Goal: Task Accomplishment & Management: Use online tool/utility

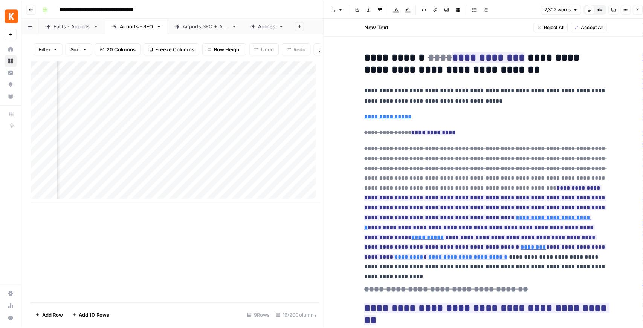
scroll to position [4, 1125]
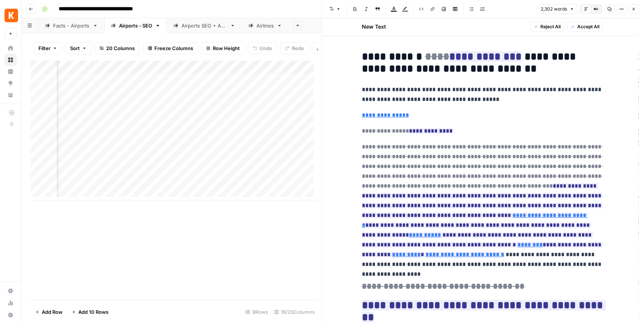
click at [198, 28] on div "Airports SEO + AEO" at bounding box center [204, 26] width 46 height 8
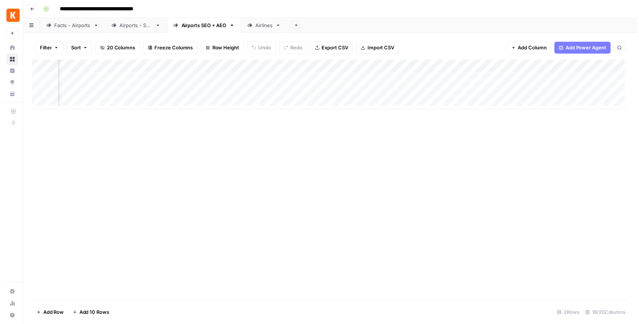
scroll to position [0, 900]
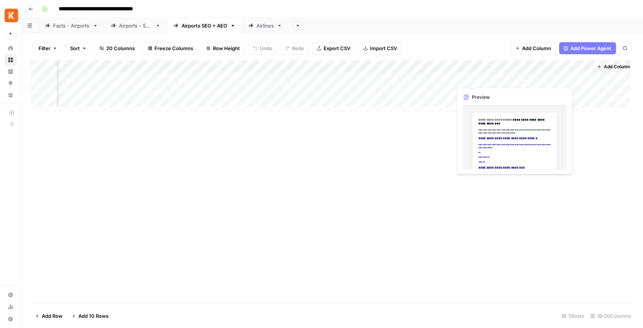
click at [504, 76] on div "Add Column" at bounding box center [331, 85] width 603 height 50
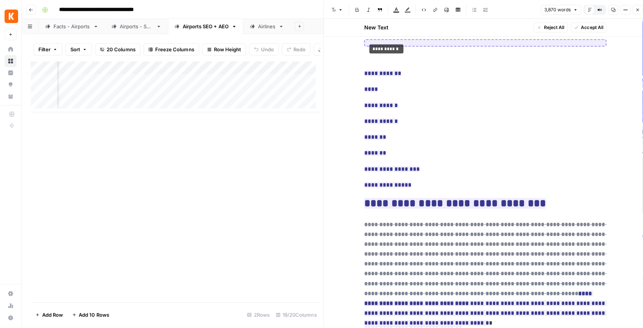
scroll to position [0, 423]
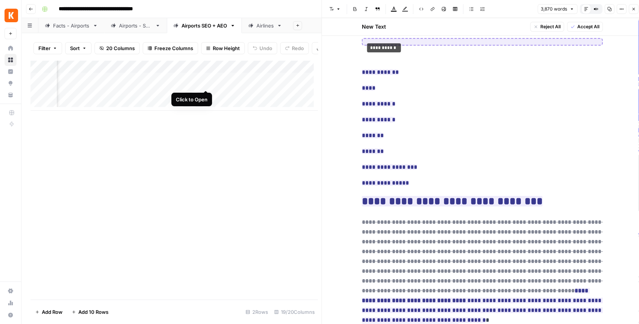
click at [205, 81] on div "Add Column" at bounding box center [173, 85] width 287 height 50
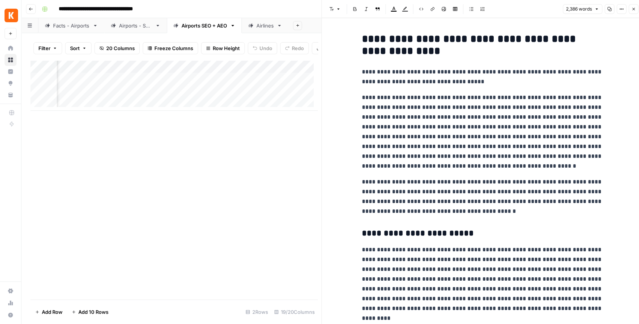
click at [629, 10] on button "Close" at bounding box center [633, 9] width 10 height 10
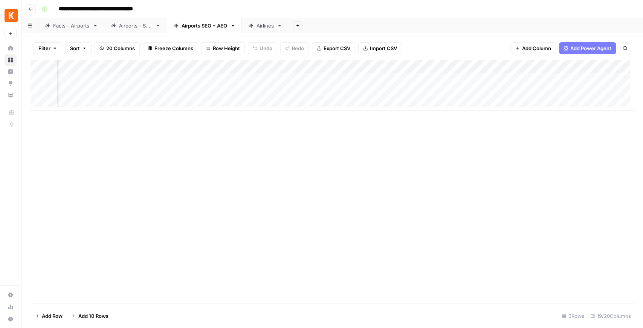
scroll to position [0, 849]
click at [488, 66] on div "Add Column" at bounding box center [331, 85] width 603 height 50
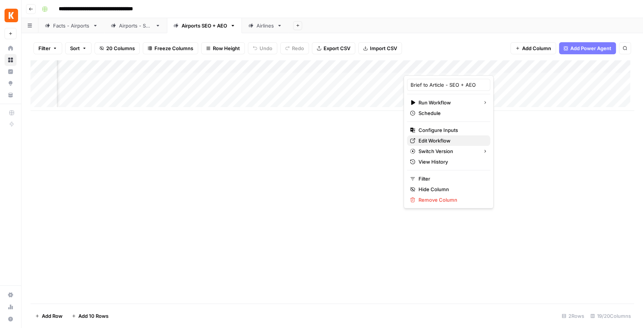
click at [439, 137] on span "Edit Workflow" at bounding box center [451, 141] width 66 height 8
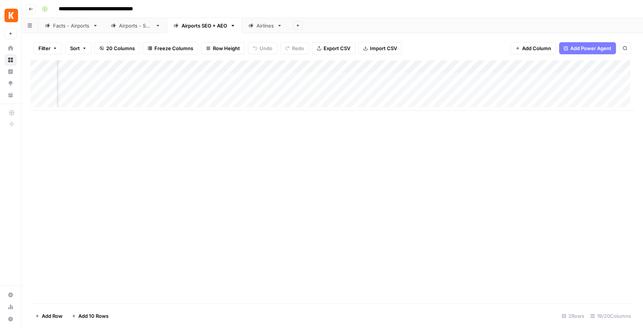
click at [487, 68] on div "Add Column" at bounding box center [331, 85] width 603 height 50
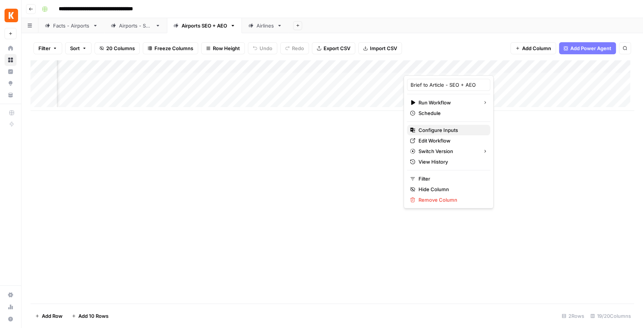
click at [442, 127] on span "Configure Inputs" at bounding box center [451, 130] width 66 height 8
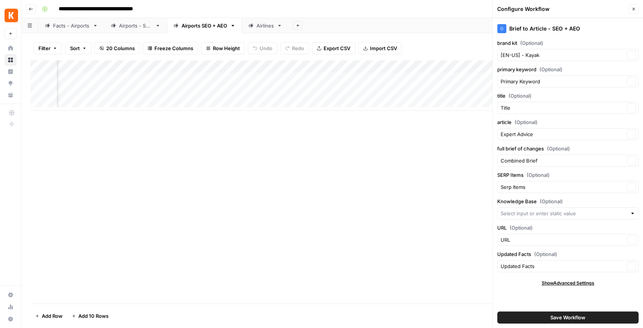
type input "News + Airline Sitemap"
click at [523, 134] on input "article (Optional)" at bounding box center [562, 134] width 124 height 8
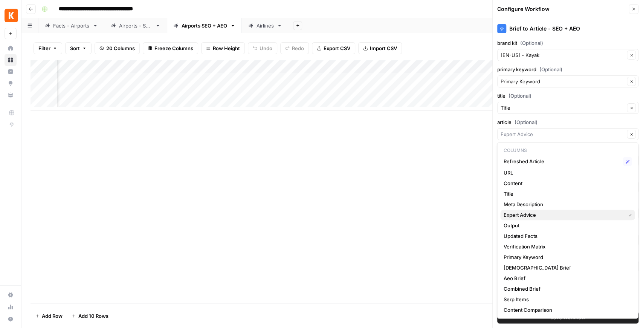
click at [530, 216] on span "Expert Advice" at bounding box center [562, 215] width 119 height 8
type input "Expert Advice"
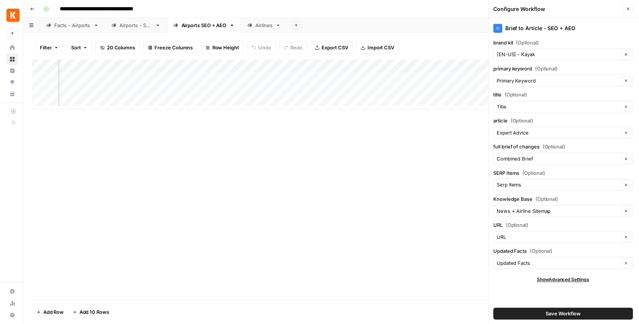
scroll to position [0, 1009]
click at [470, 79] on div "Add Column" at bounding box center [331, 85] width 603 height 50
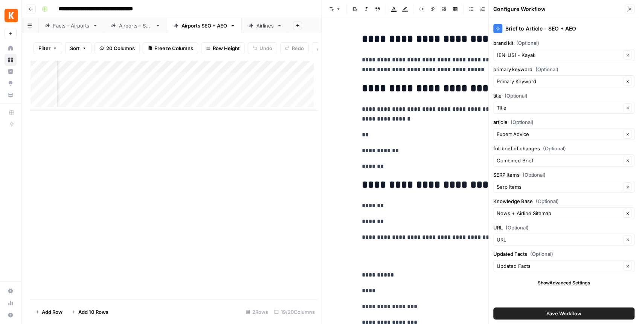
click at [629, 11] on icon "button" at bounding box center [629, 9] width 5 height 5
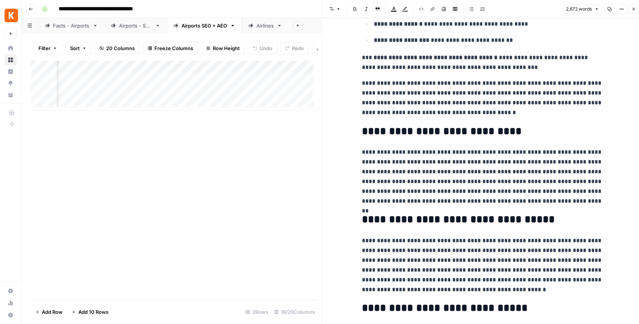
scroll to position [2158, 0]
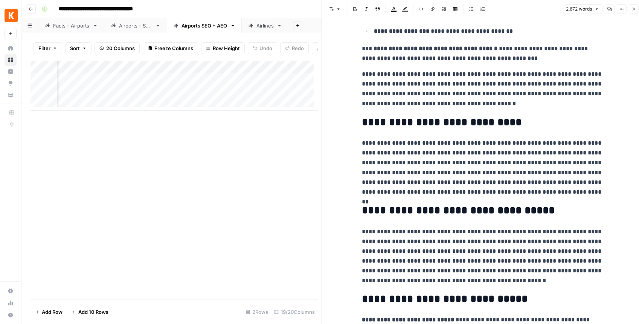
click at [636, 8] on button "Close" at bounding box center [633, 9] width 10 height 10
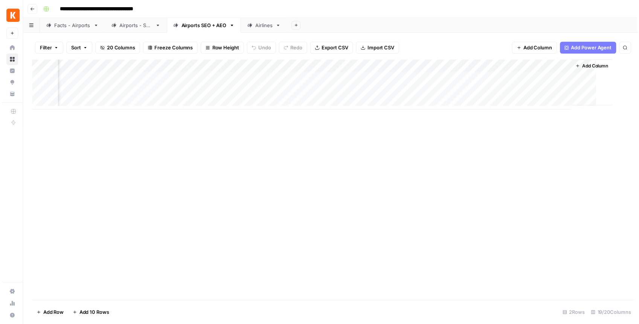
scroll to position [0, 891]
click at [445, 79] on div "Add Column" at bounding box center [331, 85] width 603 height 50
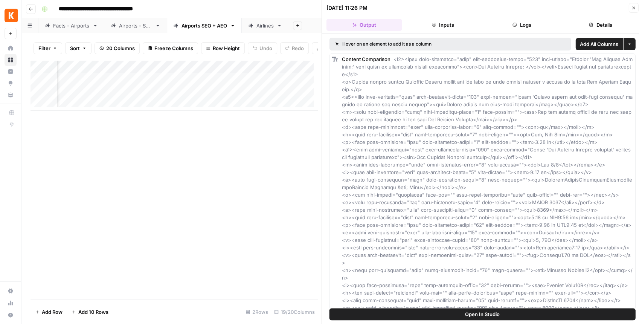
click at [510, 27] on button "Logs" at bounding box center [522, 25] width 76 height 12
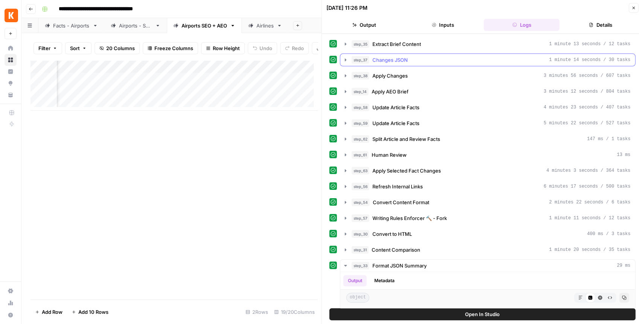
click at [343, 59] on icon "button" at bounding box center [346, 60] width 6 height 6
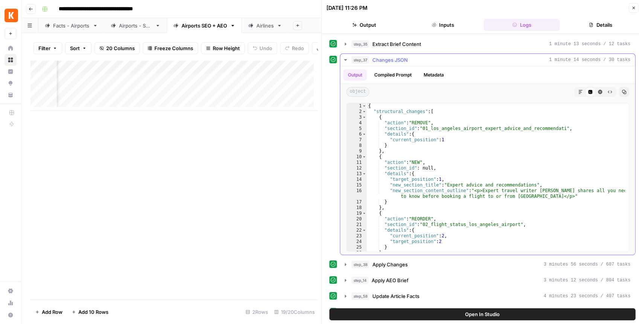
click at [343, 59] on icon "button" at bounding box center [346, 60] width 6 height 6
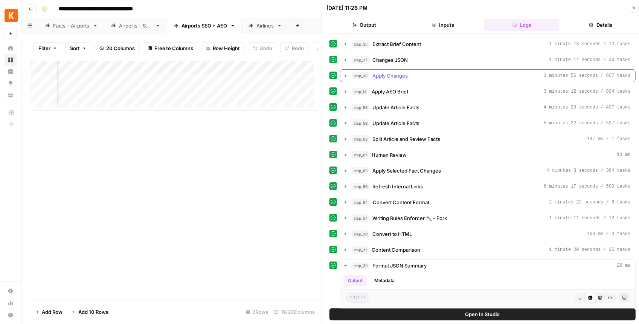
click at [347, 75] on icon "button" at bounding box center [346, 76] width 6 height 6
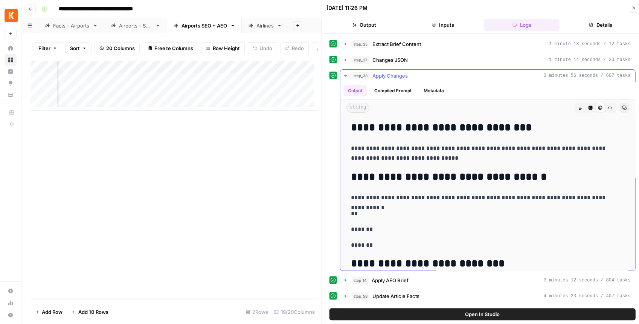
click at [347, 75] on icon "button" at bounding box center [346, 76] width 6 height 6
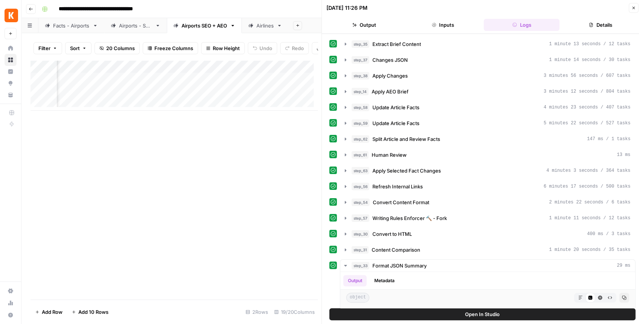
click at [637, 8] on button "Close" at bounding box center [633, 8] width 10 height 10
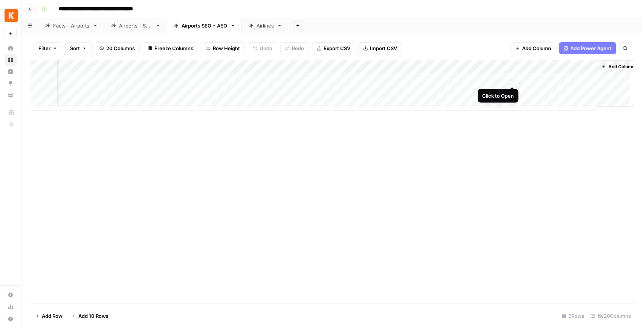
click at [512, 79] on div "Add Column" at bounding box center [331, 85] width 603 height 50
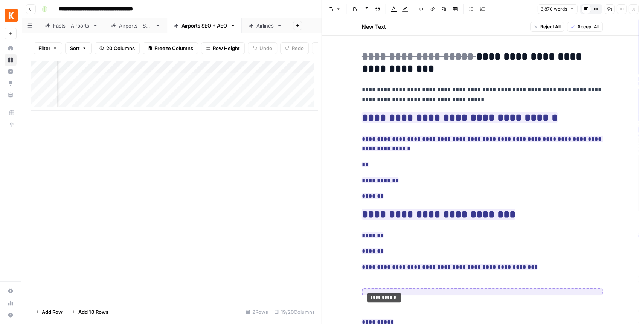
click at [634, 10] on icon "button" at bounding box center [633, 9] width 5 height 5
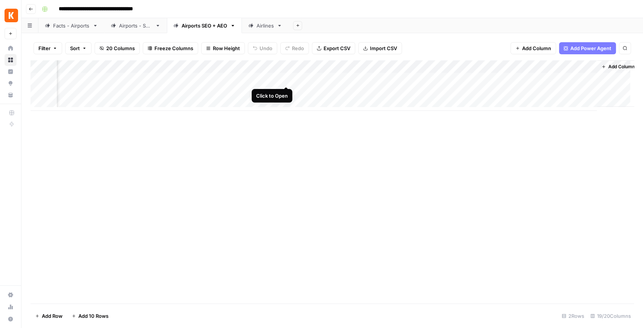
click at [284, 79] on div "Add Column" at bounding box center [331, 85] width 603 height 50
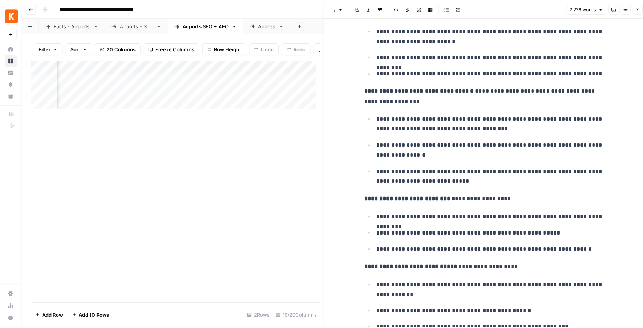
scroll to position [100, 0]
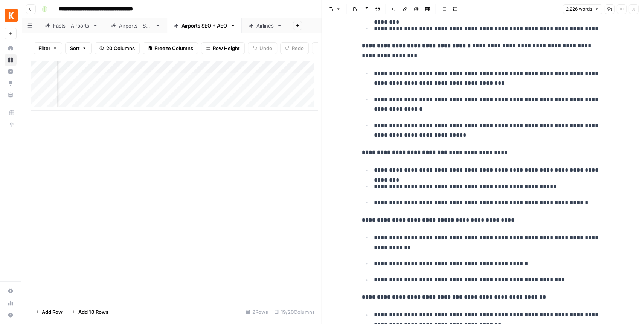
click at [634, 11] on icon "button" at bounding box center [633, 9] width 5 height 5
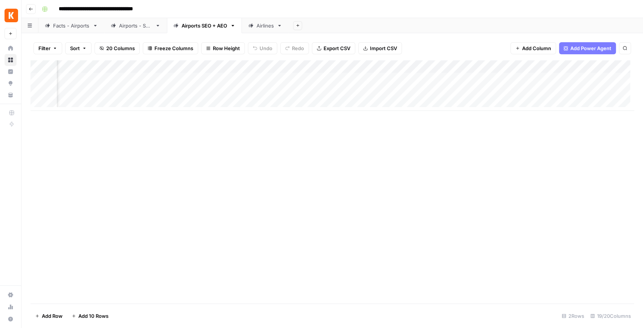
scroll to position [0, 611]
click at [133, 31] on link "Airports - SEO" at bounding box center [135, 25] width 62 height 15
click at [314, 142] on div "Add Column" at bounding box center [331, 130] width 603 height 140
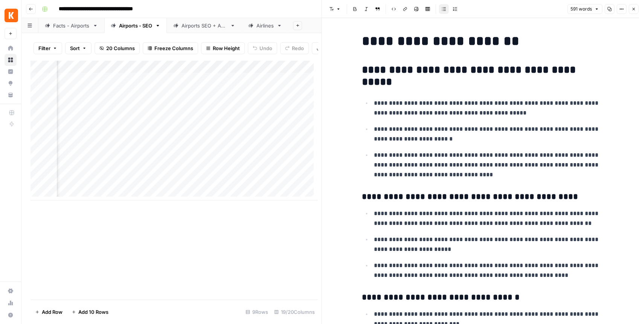
click at [631, 11] on button "Close" at bounding box center [633, 9] width 10 height 10
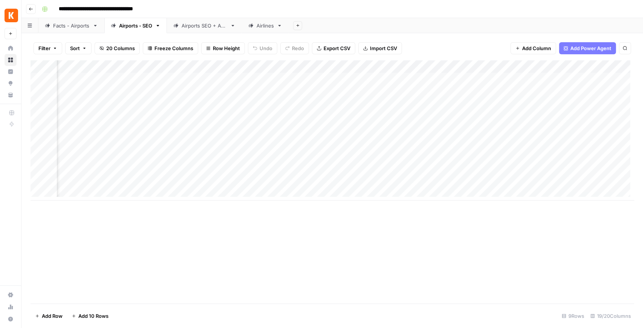
click at [188, 27] on div "Airports SEO + AEO" at bounding box center [204, 26] width 46 height 8
click at [360, 78] on div "Add Column" at bounding box center [331, 85] width 603 height 50
drag, startPoint x: 396, startPoint y: 111, endPoint x: 406, endPoint y: 110, distance: 9.8
click at [406, 110] on div "Add Column" at bounding box center [331, 181] width 603 height 243
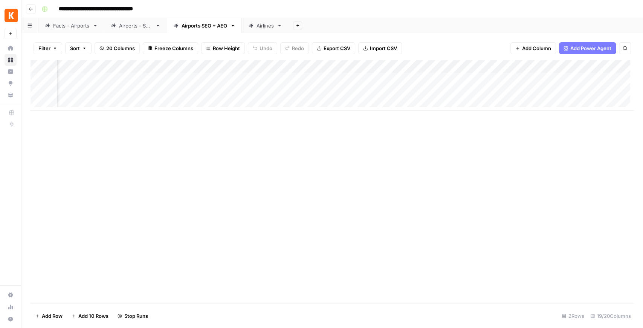
scroll to position [0, 669]
click at [130, 29] on div "Airports - SEO" at bounding box center [135, 26] width 33 height 8
click at [184, 30] on link "Airports SEO + AEO" at bounding box center [204, 25] width 75 height 15
click at [285, 111] on div "Add Column" at bounding box center [331, 181] width 603 height 243
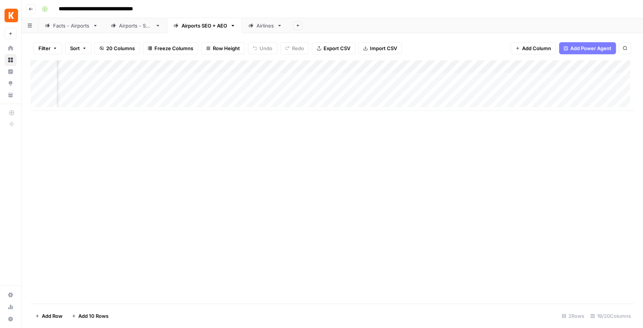
scroll to position [0, 900]
click at [84, 29] on link "Facts - Airports" at bounding box center [71, 25] width 66 height 15
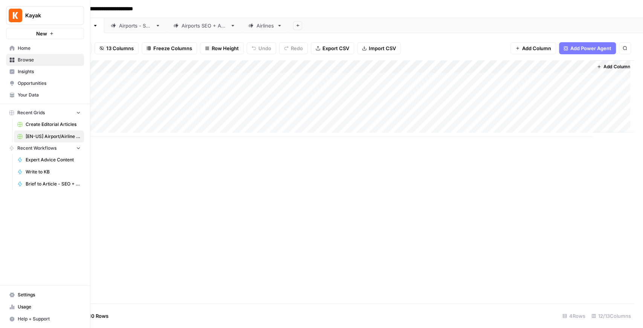
click at [22, 94] on span "Your Data" at bounding box center [49, 94] width 63 height 7
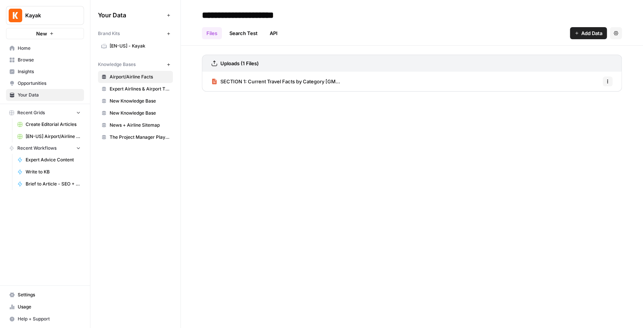
click at [324, 84] on span "SECTION 1: Current Travel Facts by Category [GM..." at bounding box center [280, 82] width 120 height 8
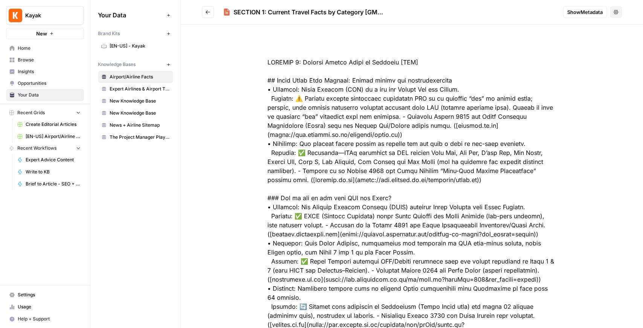
drag, startPoint x: 298, startPoint y: 91, endPoint x: 392, endPoint y: 91, distance: 94.5
drag, startPoint x: 339, startPoint y: 102, endPoint x: 346, endPoint y: 131, distance: 29.9
click at [66, 135] on span "[EN-US] Airport/Airline Content Refresh" at bounding box center [53, 136] width 55 height 7
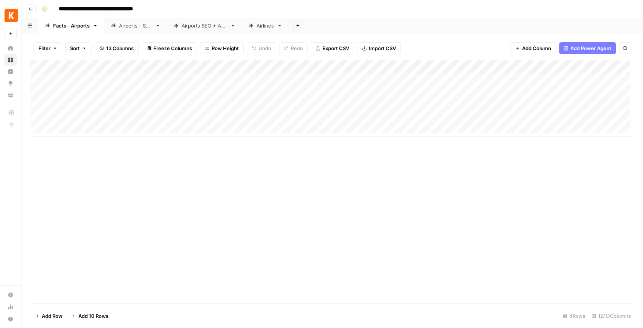
click at [130, 27] on div "Airports - SEO" at bounding box center [135, 26] width 33 height 8
click at [484, 169] on div "Add Column" at bounding box center [331, 130] width 603 height 140
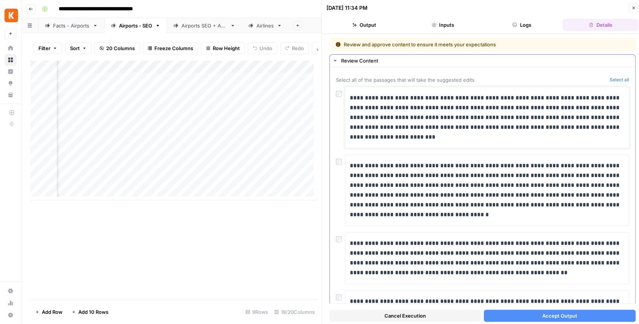
click at [502, 104] on p "**********" at bounding box center [485, 117] width 271 height 49
drag, startPoint x: 483, startPoint y: 107, endPoint x: 496, endPoint y: 113, distance: 14.5
click at [483, 107] on p "**********" at bounding box center [485, 117] width 271 height 49
click at [631, 11] on button "Close" at bounding box center [633, 8] width 10 height 10
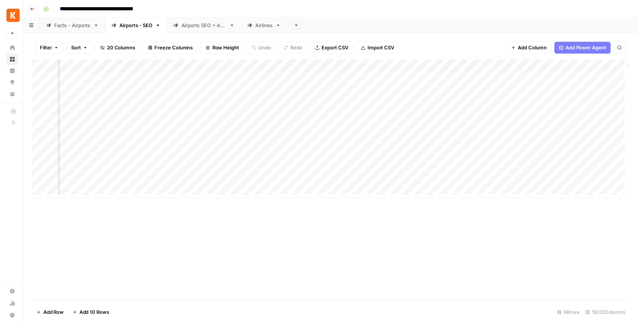
scroll to position [0, 899]
click at [503, 142] on div "Add Column" at bounding box center [331, 130] width 603 height 140
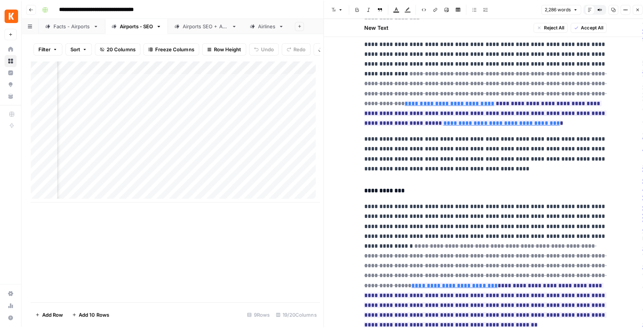
scroll to position [2037, 0]
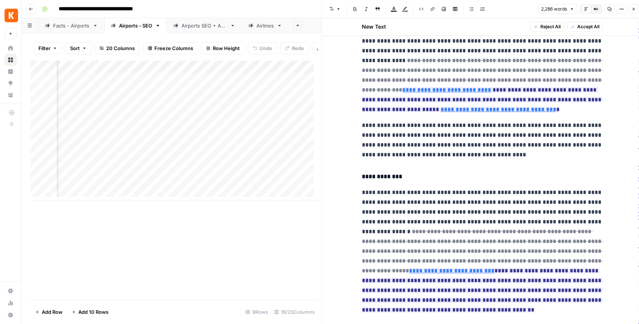
click at [631, 13] on button "Close" at bounding box center [633, 9] width 10 height 10
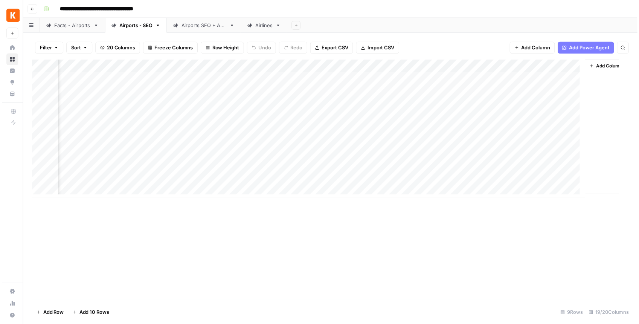
scroll to position [0, 890]
click at [513, 156] on div "Add Column" at bounding box center [331, 130] width 603 height 140
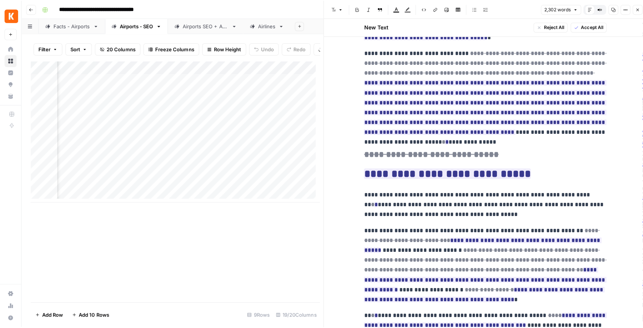
scroll to position [2100, 0]
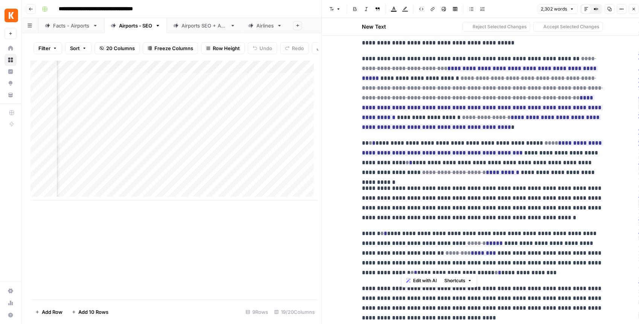
drag, startPoint x: 401, startPoint y: 265, endPoint x: 460, endPoint y: 265, distance: 59.5
click at [460, 283] on p "**********" at bounding box center [482, 302] width 241 height 39
click at [479, 283] on p "**********" at bounding box center [482, 302] width 241 height 39
click at [631, 11] on icon "button" at bounding box center [633, 9] width 5 height 5
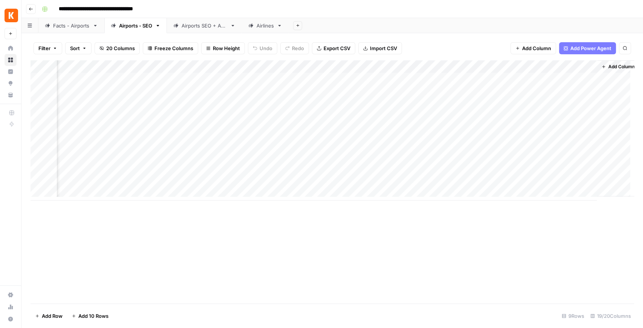
click at [193, 28] on div "Airports SEO + AEO" at bounding box center [204, 26] width 46 height 8
click at [501, 79] on div "Add Column" at bounding box center [331, 85] width 603 height 50
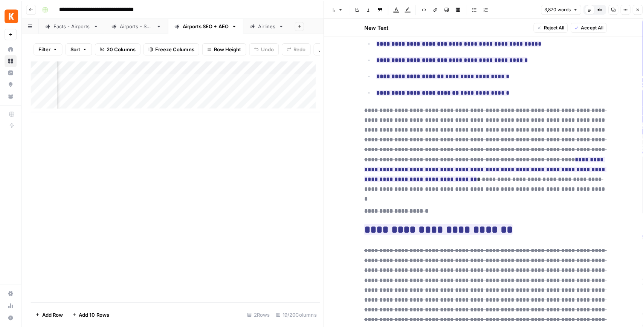
scroll to position [4292, 0]
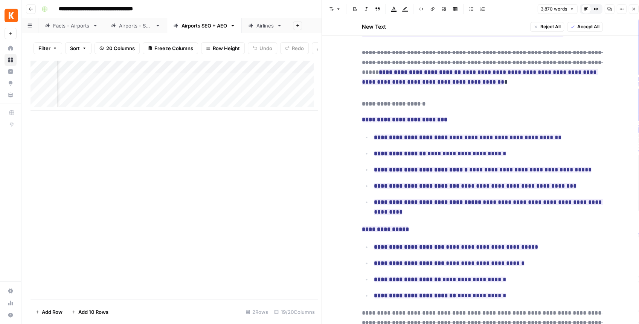
click at [629, 12] on button "Close" at bounding box center [633, 9] width 10 height 10
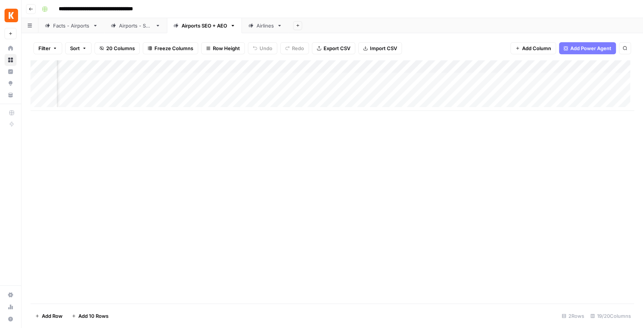
scroll to position [0, 651]
click at [247, 67] on div "Add Column" at bounding box center [331, 85] width 603 height 50
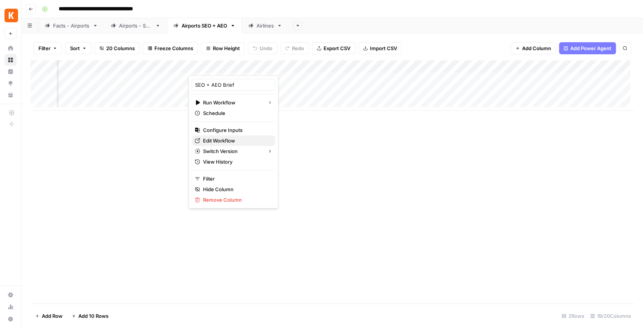
click at [227, 138] on span "Edit Workflow" at bounding box center [236, 141] width 66 height 8
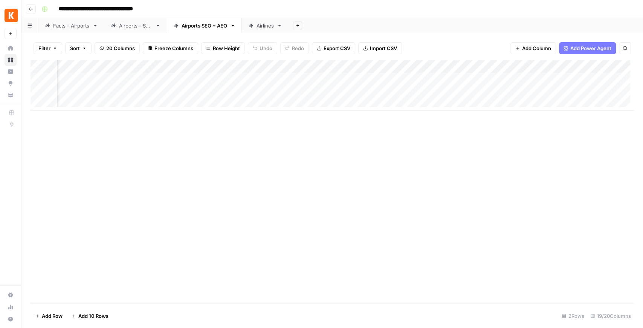
scroll to position [0, 900]
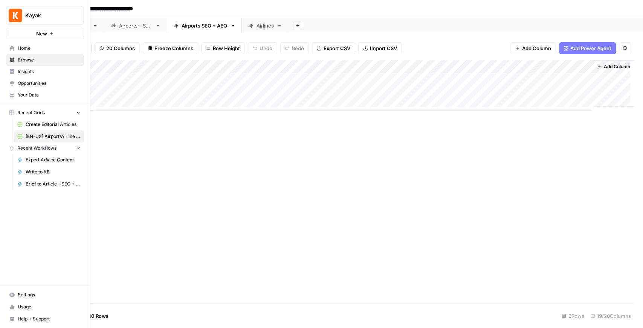
click at [36, 96] on span "Your Data" at bounding box center [49, 94] width 63 height 7
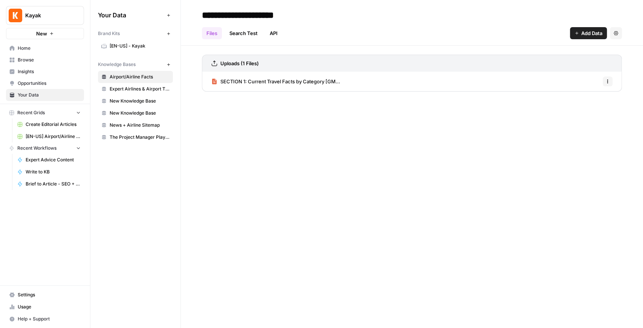
click at [115, 49] on link "[EN-US] - Kayak" at bounding box center [135, 46] width 75 height 12
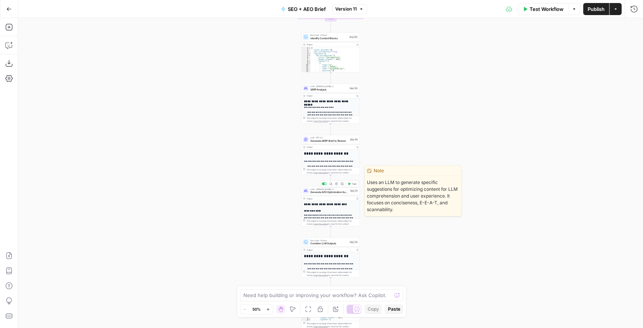
click at [331, 192] on span "Generate AEO Optimization Suggestions" at bounding box center [329, 192] width 38 height 4
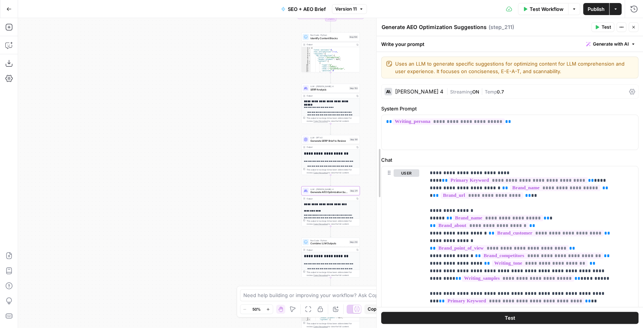
drag, startPoint x: 417, startPoint y: 161, endPoint x: 311, endPoint y: 161, distance: 106.2
click at [314, 161] on body "Kayak New Home Browse Insights Opportunities Your Data Recent Grids Create Edit…" at bounding box center [321, 164] width 643 height 328
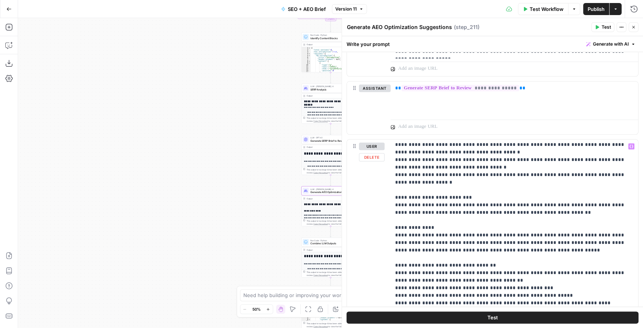
scroll to position [175, 0]
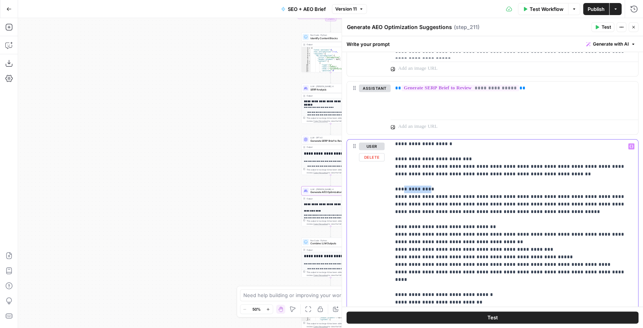
drag, startPoint x: 402, startPoint y: 188, endPoint x: 431, endPoint y: 185, distance: 29.5
click at [431, 185] on p "**********" at bounding box center [510, 328] width 231 height 723
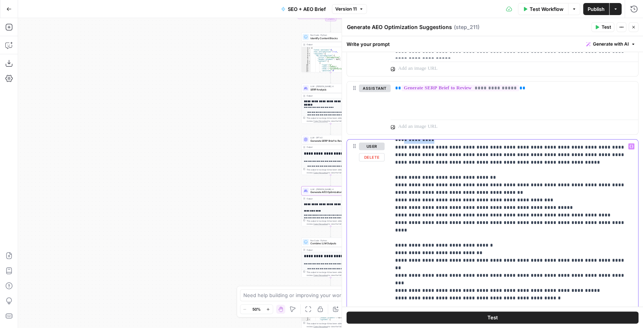
scroll to position [226, 0]
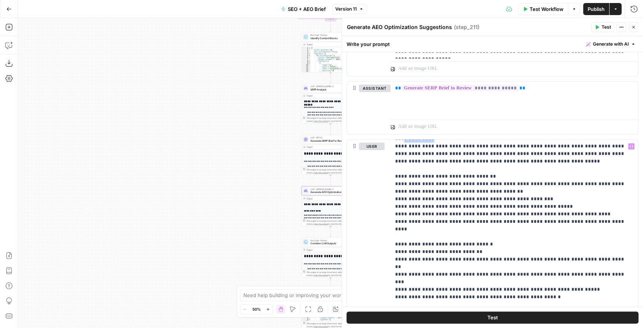
click at [11, 10] on icon "button" at bounding box center [8, 8] width 5 height 5
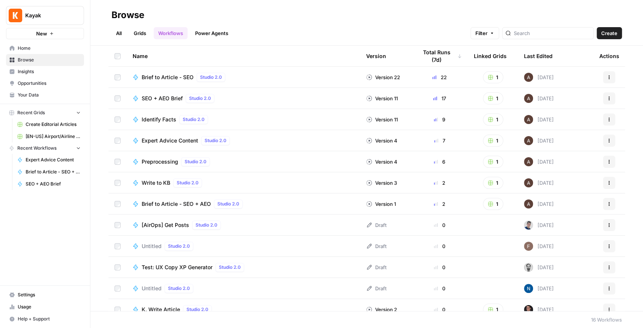
click at [55, 135] on span "[EN-US] Airport/Airline Content Refresh" at bounding box center [53, 136] width 55 height 7
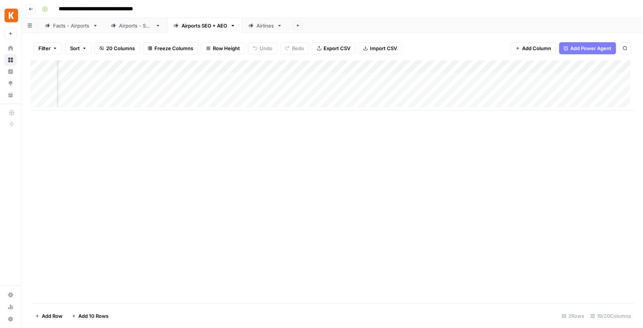
scroll to position [0, 622]
click at [126, 26] on div "Airports - SEO" at bounding box center [135, 26] width 33 height 8
click at [80, 26] on div "Facts - Airports" at bounding box center [71, 26] width 37 height 8
click at [381, 79] on div "Add Column" at bounding box center [331, 98] width 603 height 76
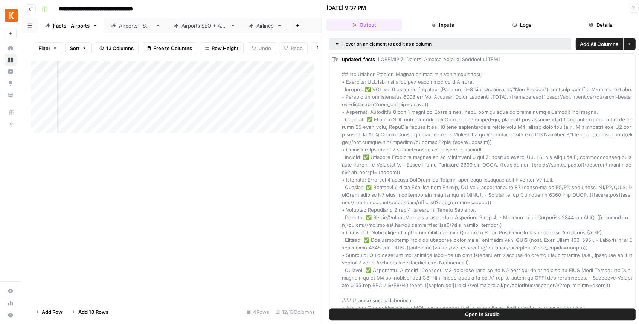
click at [587, 26] on button "Details" at bounding box center [600, 25] width 76 height 12
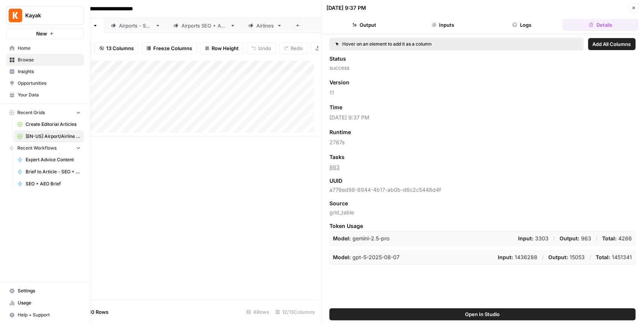
click at [15, 303] on link "Usage" at bounding box center [45, 303] width 78 height 12
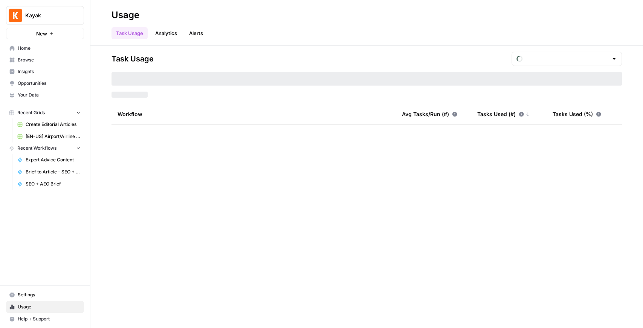
type input "September Tasks"
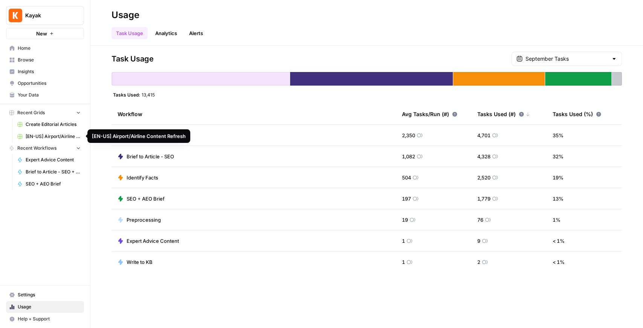
click at [62, 137] on span "[EN-US] Airport/Airline Content Refresh" at bounding box center [53, 136] width 55 height 7
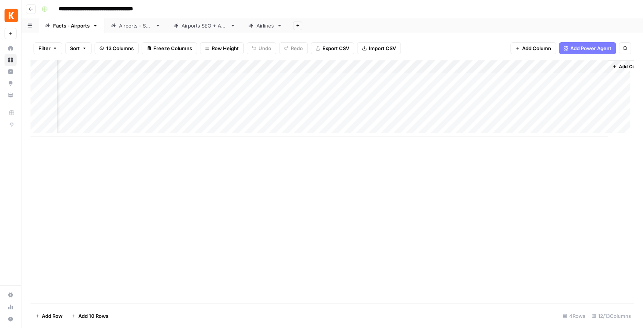
scroll to position [0, 381]
click at [304, 80] on div "Add Column" at bounding box center [331, 98] width 603 height 76
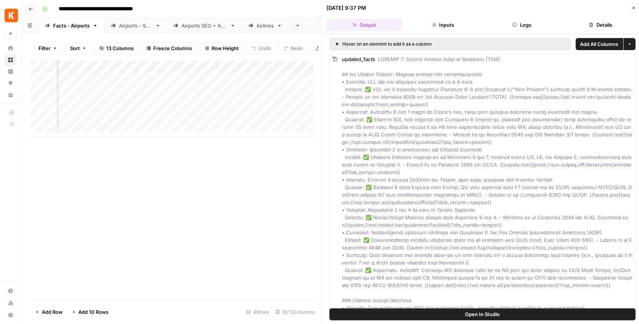
click at [529, 26] on button "Logs" at bounding box center [522, 25] width 76 height 12
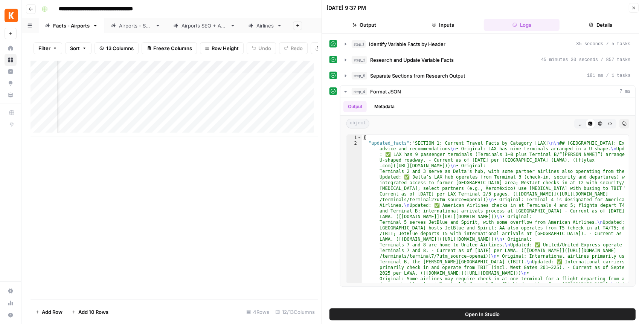
click at [595, 24] on button "Details" at bounding box center [600, 25] width 76 height 12
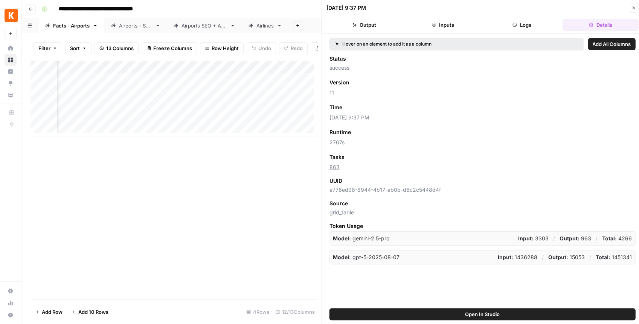
click at [144, 28] on div "Airports - SEO" at bounding box center [135, 26] width 33 height 8
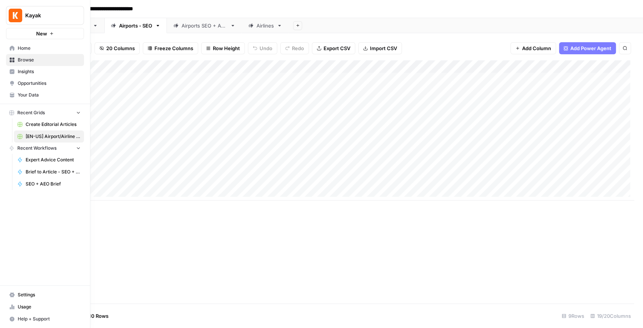
click at [15, 306] on link "Usage" at bounding box center [45, 306] width 78 height 12
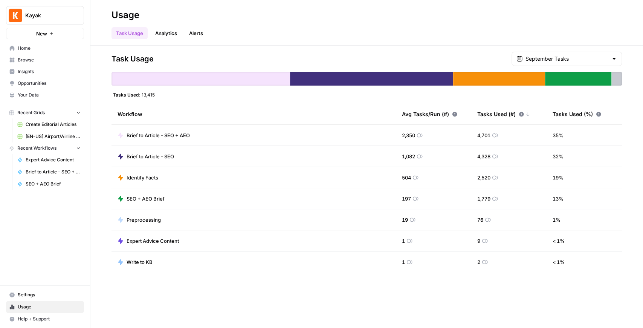
click at [72, 136] on span "[EN-US] Airport/Airline Content Refresh" at bounding box center [53, 136] width 55 height 7
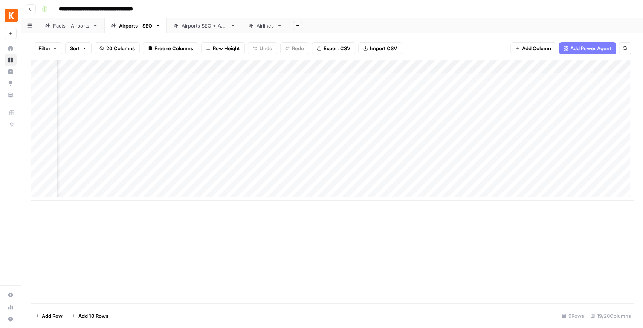
scroll to position [0, 835]
click at [498, 156] on div "Add Column" at bounding box center [331, 130] width 603 height 140
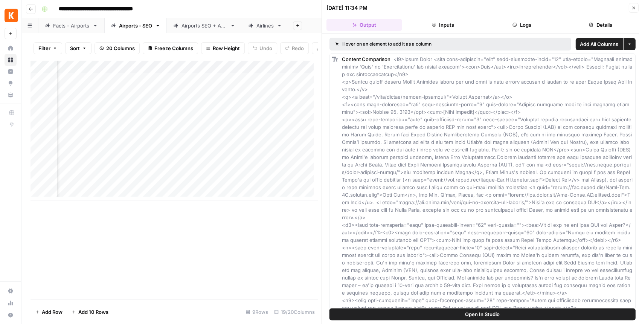
click at [579, 26] on button "Details" at bounding box center [600, 25] width 76 height 12
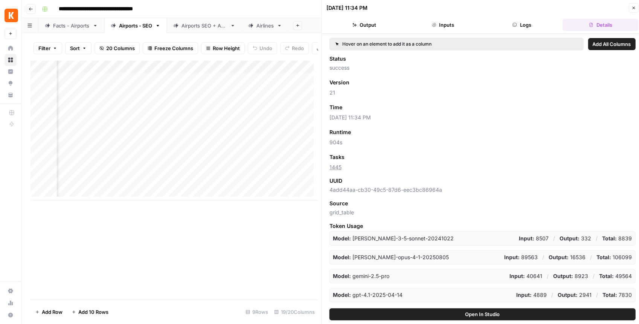
click at [212, 27] on div "Airports SEO + AEO" at bounding box center [204, 26] width 46 height 8
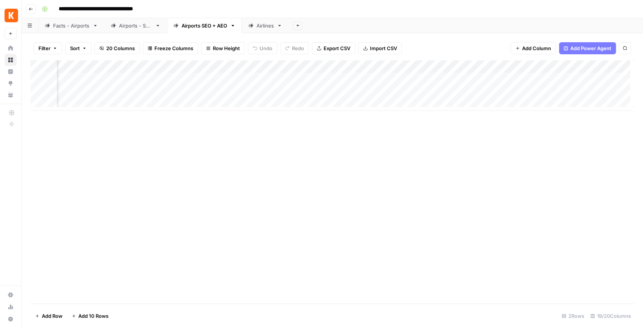
scroll to position [0, 885]
click at [449, 80] on div "Add Column" at bounding box center [331, 85] width 603 height 50
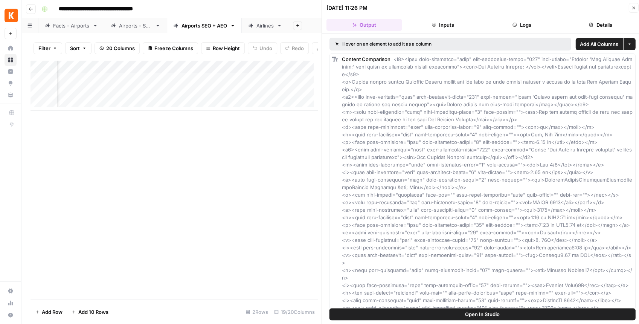
click at [585, 22] on button "Details" at bounding box center [600, 25] width 76 height 12
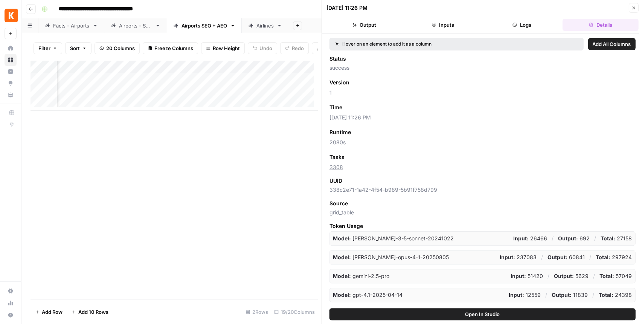
drag, startPoint x: 634, startPoint y: 11, endPoint x: 527, endPoint y: 106, distance: 143.5
click at [527, 106] on div "09/02/25 at 11:26 PM Close Output Inputs Logs Details Hover on an element to ad…" at bounding box center [481, 164] width 321 height 328
click at [630, 9] on button "Close" at bounding box center [633, 8] width 10 height 10
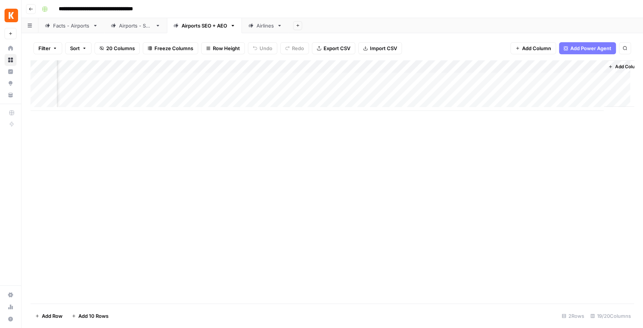
click at [67, 30] on link "Facts - Airports" at bounding box center [71, 25] width 66 height 15
click at [501, 90] on div "Add Column" at bounding box center [331, 98] width 603 height 76
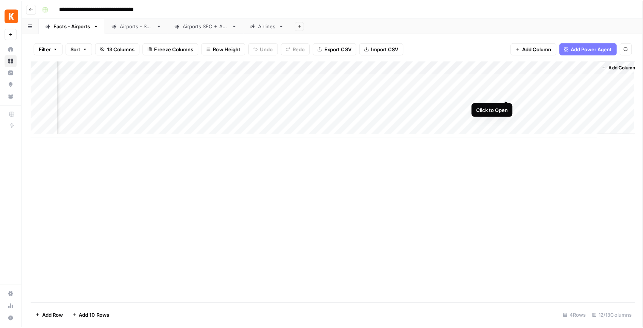
scroll to position [0, 385]
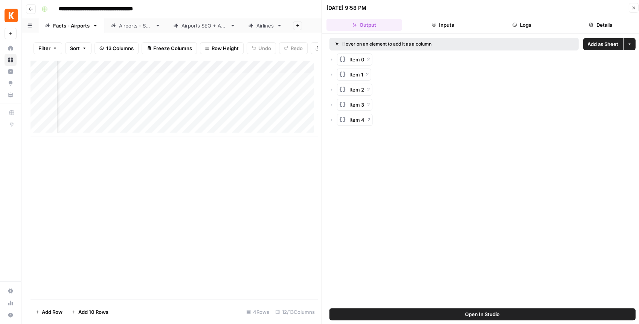
click at [524, 27] on button "Logs" at bounding box center [522, 25] width 76 height 12
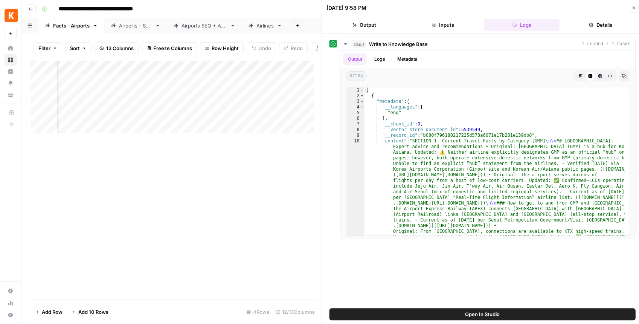
click at [584, 23] on button "Details" at bounding box center [600, 25] width 76 height 12
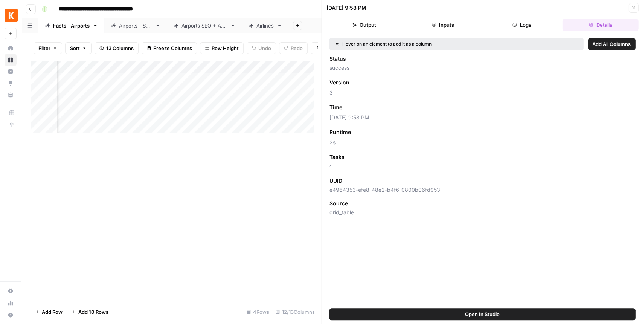
click at [331, 168] on link "1" at bounding box center [330, 167] width 2 height 6
click at [630, 10] on button "Close" at bounding box center [633, 8] width 10 height 10
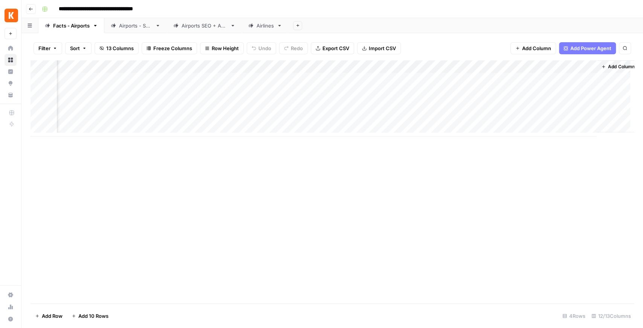
scroll to position [0, 387]
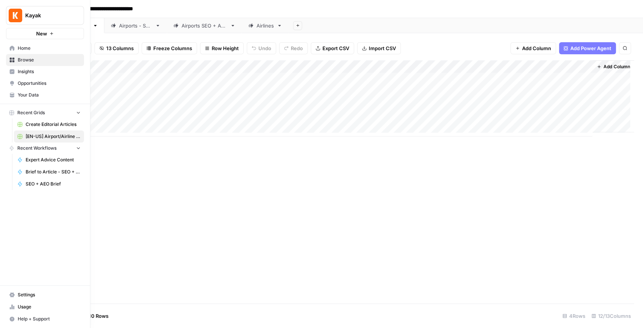
click at [31, 60] on span "Browse" at bounding box center [49, 59] width 63 height 7
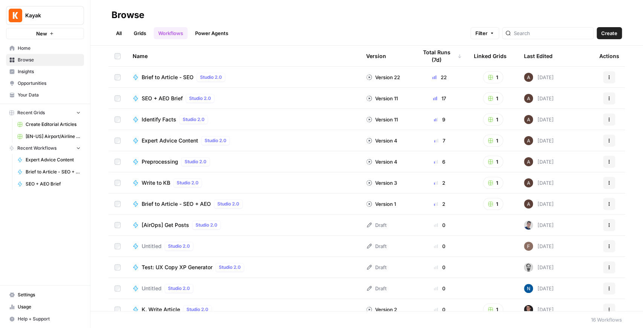
click at [119, 32] on link "All" at bounding box center [118, 33] width 15 height 12
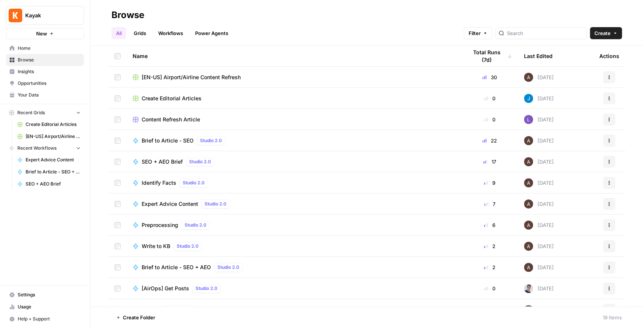
click at [608, 29] on span "Create" at bounding box center [602, 33] width 16 height 8
click at [574, 53] on span "Folder" at bounding box center [591, 51] width 42 height 8
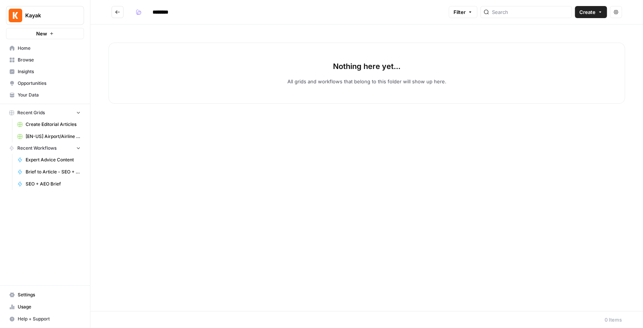
click at [158, 11] on input "********" at bounding box center [170, 12] width 42 height 12
click at [120, 12] on icon "Go back" at bounding box center [117, 11] width 5 height 5
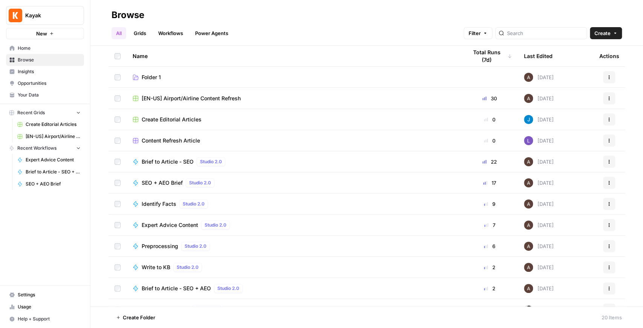
click at [157, 77] on span "Folder 1" at bounding box center [151, 77] width 19 height 8
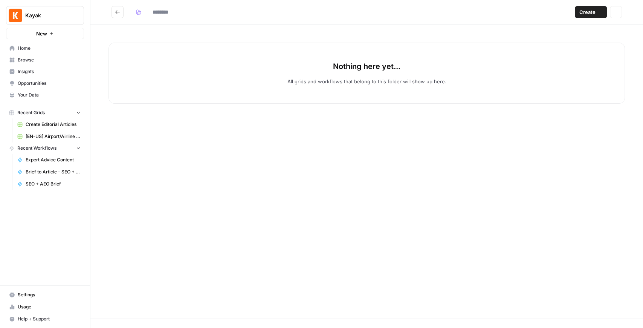
type input "********"
drag, startPoint x: 174, startPoint y: 13, endPoint x: 153, endPoint y: 10, distance: 21.7
click at [153, 10] on input "********" at bounding box center [170, 12] width 42 height 12
type input "**********"
click at [116, 16] on button "Go back" at bounding box center [117, 12] width 12 height 12
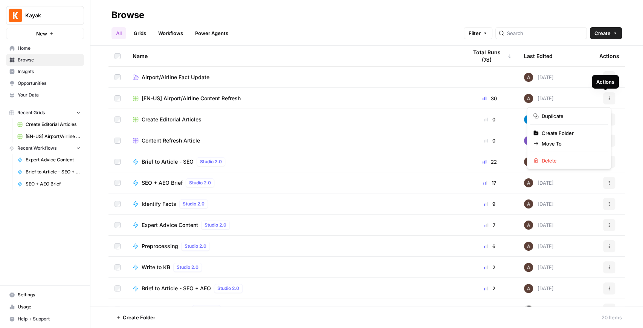
click at [603, 98] on button "Actions" at bounding box center [609, 98] width 12 height 12
click at [557, 142] on span "Move To" at bounding box center [571, 144] width 60 height 8
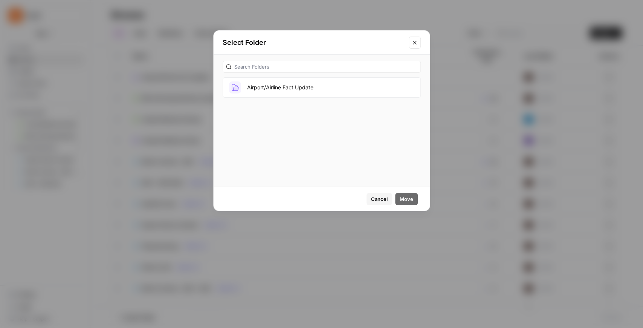
click at [373, 200] on span "Cancel" at bounding box center [379, 199] width 17 height 8
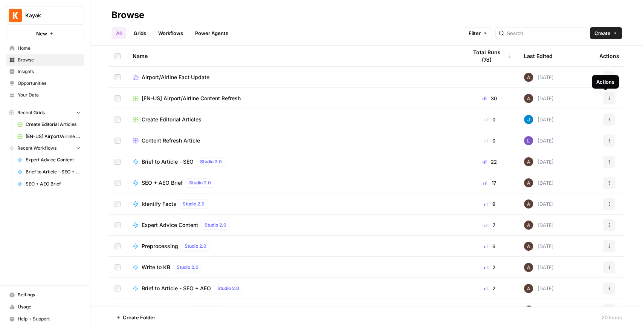
click at [603, 100] on button "Actions" at bounding box center [609, 98] width 12 height 12
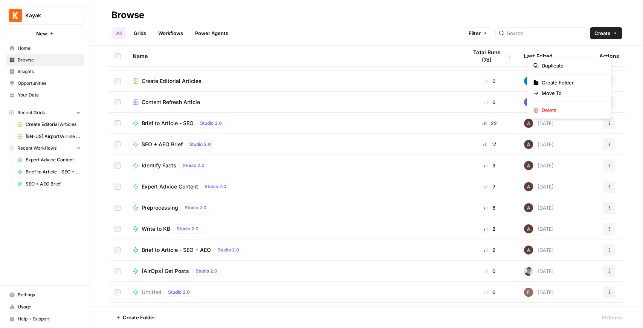
scroll to position [50, 0]
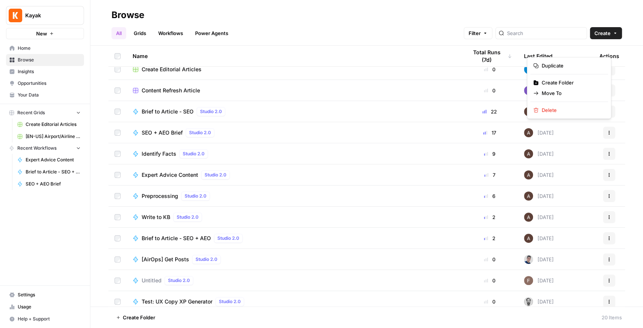
click at [624, 113] on div "Name Total Runs (7d) Last Edited Actions Airport/Airline Fact Update Today Acti…" at bounding box center [366, 176] width 552 height 261
click at [608, 111] on icon "button" at bounding box center [608, 111] width 1 height 1
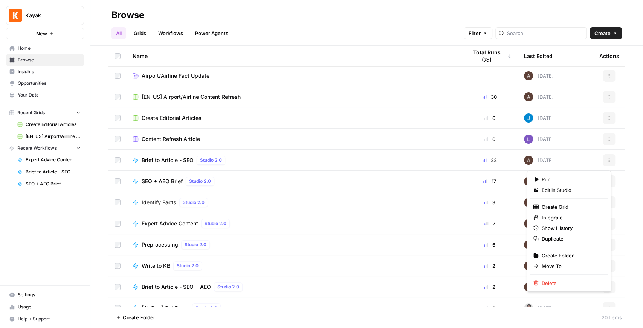
scroll to position [0, 0]
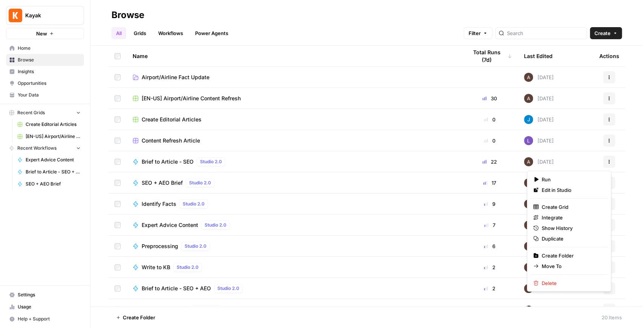
click at [448, 29] on div "All Grids Workflows Power Agents Filter Create" at bounding box center [366, 30] width 510 height 18
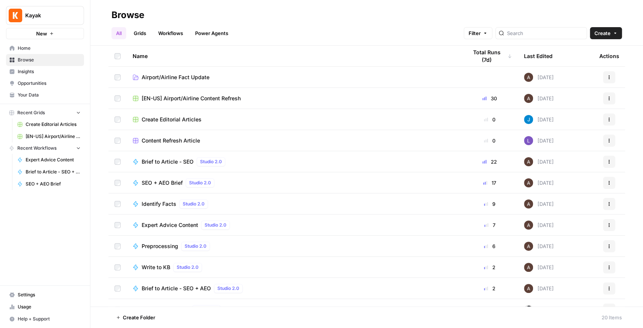
click at [596, 34] on span "Create" at bounding box center [602, 33] width 16 height 8
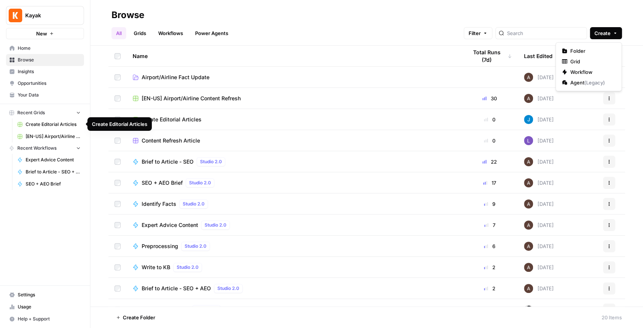
click at [56, 135] on span "[EN-US] Airport/Airline Content Refresh" at bounding box center [53, 136] width 55 height 7
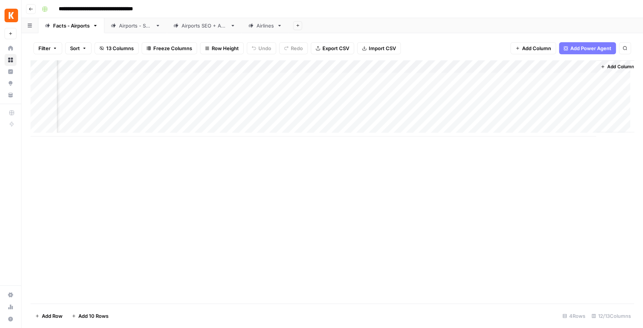
scroll to position [0, 387]
click at [603, 67] on span "Add Column" at bounding box center [616, 66] width 26 height 7
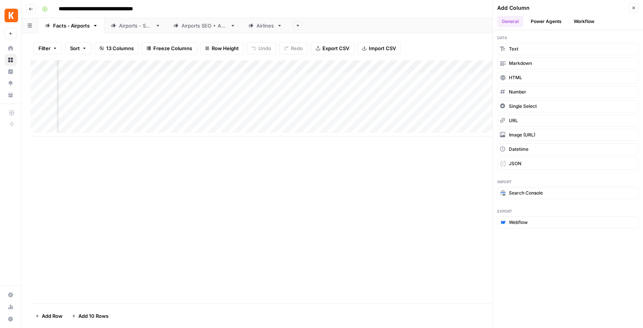
click at [577, 22] on button "Workflow" at bounding box center [584, 21] width 30 height 11
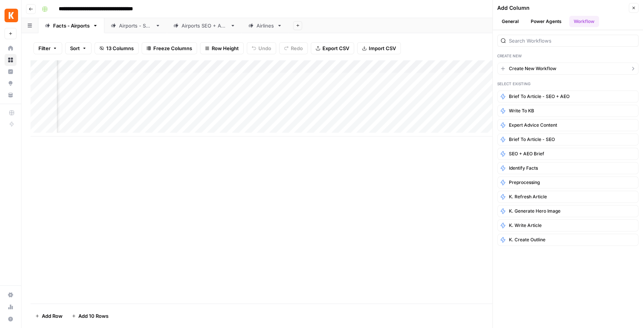
click at [528, 66] on span "Create New Workflow" at bounding box center [532, 68] width 47 height 7
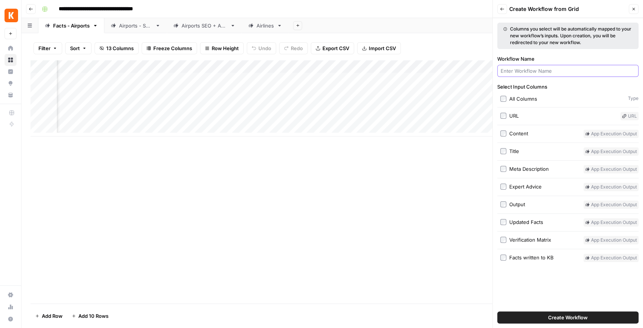
click at [527, 72] on input "Workflow Name" at bounding box center [567, 71] width 134 height 8
type input "H"
type input "Test"
click at [521, 315] on button "Create Workflow" at bounding box center [567, 317] width 141 height 12
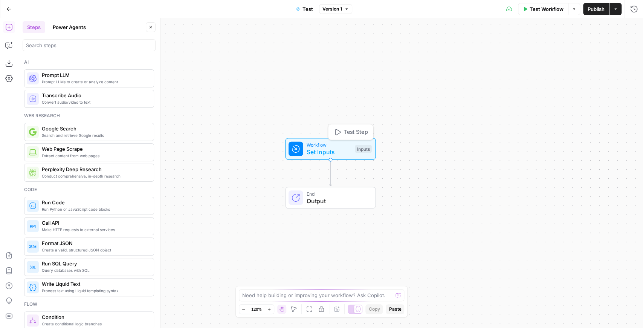
click at [324, 146] on span "Workflow" at bounding box center [328, 144] width 45 height 7
click at [514, 53] on span "Add Field" at bounding box center [520, 51] width 22 height 8
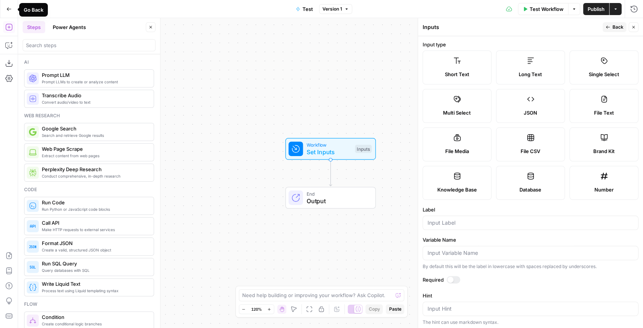
click at [8, 7] on icon "button" at bounding box center [8, 8] width 5 height 5
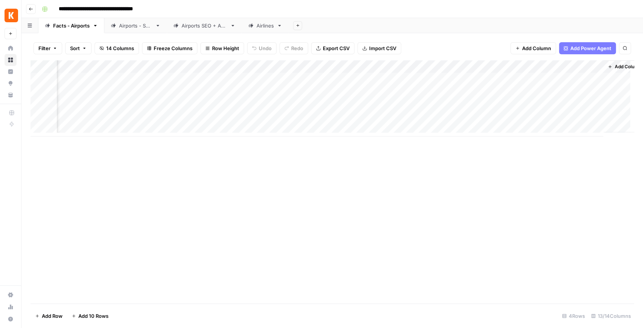
scroll to position [0, 455]
click at [436, 68] on div "Add Column" at bounding box center [331, 98] width 603 height 76
click at [323, 147] on div "Add Column" at bounding box center [331, 181] width 603 height 243
click at [117, 27] on div "Airports - SEO" at bounding box center [131, 26] width 41 height 8
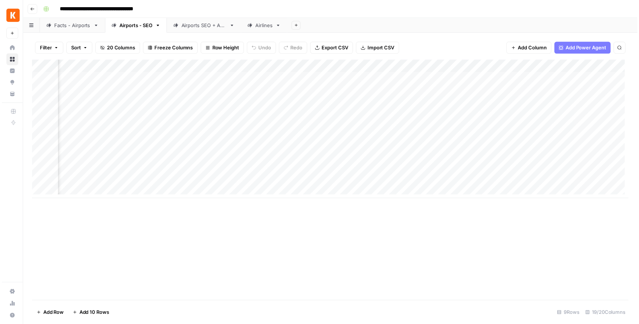
scroll to position [0, 414]
click at [483, 66] on div "Add Column" at bounding box center [331, 130] width 603 height 140
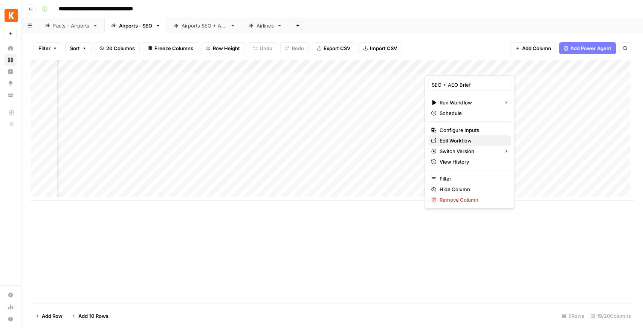
click at [465, 142] on span "Edit Workflow" at bounding box center [472, 141] width 66 height 8
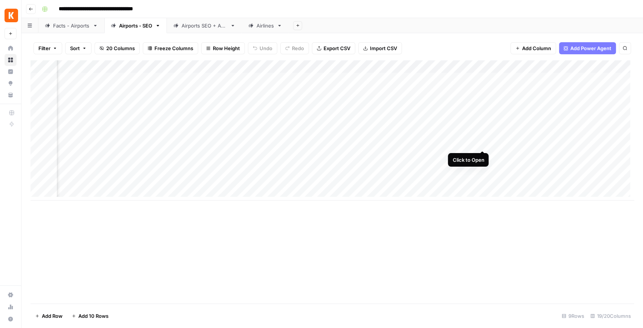
click at [481, 143] on div "Add Column" at bounding box center [331, 130] width 603 height 140
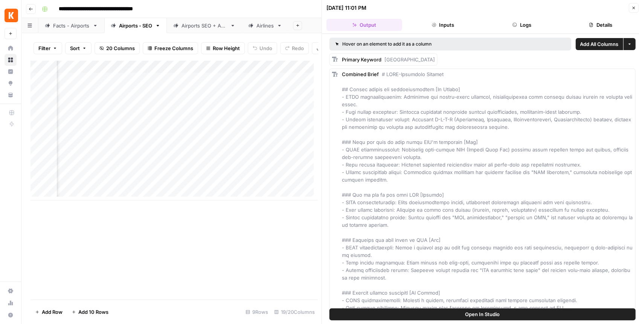
click at [478, 315] on span "Open In Studio" at bounding box center [482, 314] width 35 height 8
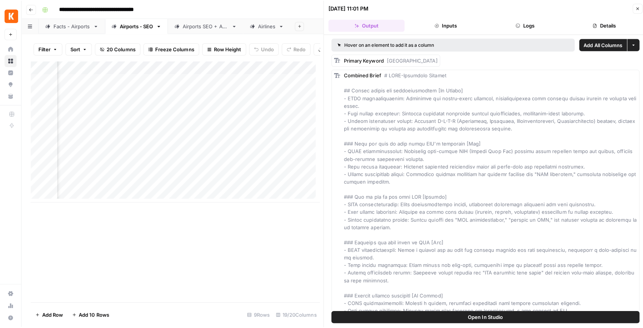
scroll to position [0, 528]
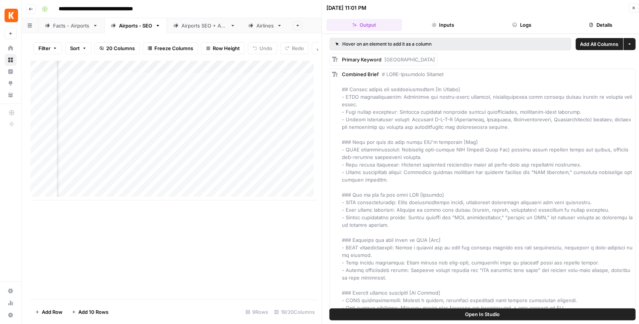
click at [630, 9] on button "Close" at bounding box center [633, 8] width 10 height 10
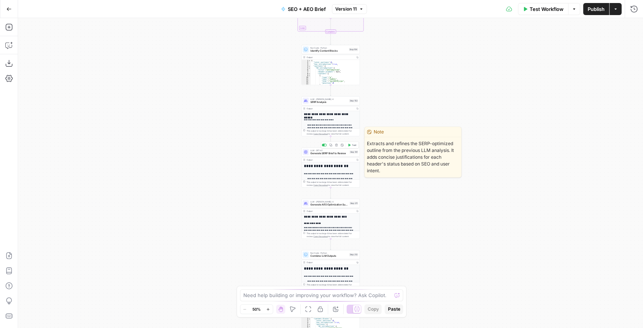
click at [320, 153] on span "Generate SERP Brief to Review" at bounding box center [329, 153] width 38 height 4
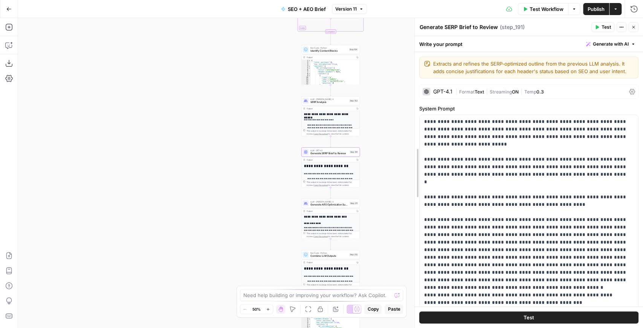
drag, startPoint x: 421, startPoint y: 131, endPoint x: 371, endPoint y: 131, distance: 49.7
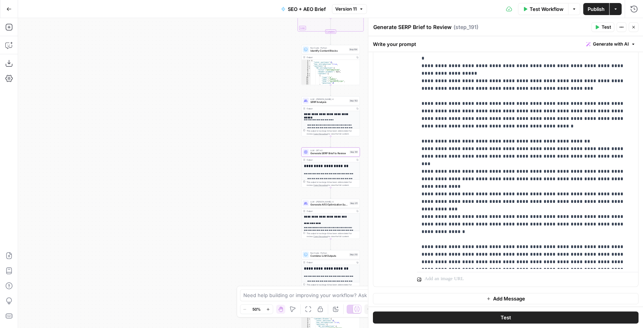
scroll to position [410, 0]
drag, startPoint x: 630, startPoint y: 27, endPoint x: 605, endPoint y: 39, distance: 27.6
click at [631, 27] on button "Close" at bounding box center [633, 27] width 10 height 10
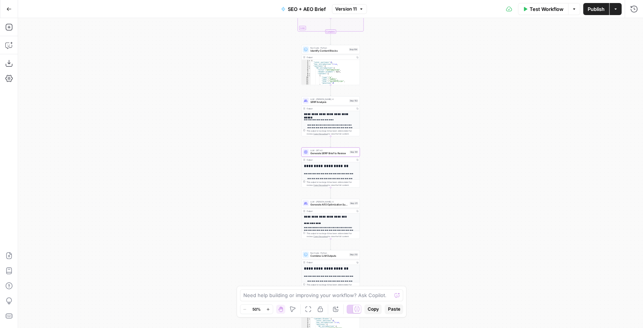
click at [351, 10] on span "Version 11" at bounding box center [345, 9] width 21 height 7
click at [511, 81] on div "Workflow Set Inputs Inputs Power Agent Identify target keywords - Fork Step 148…" at bounding box center [330, 172] width 625 height 309
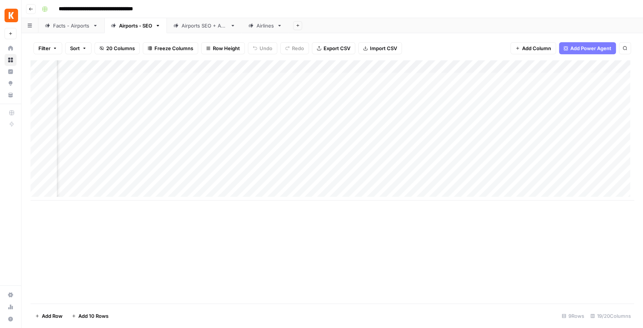
scroll to position [0, 528]
click at [181, 32] on link "Airports SEO + AEO" at bounding box center [204, 25] width 75 height 15
click at [422, 111] on div "Add Column" at bounding box center [331, 181] width 603 height 243
click at [504, 78] on div "Add Column" at bounding box center [331, 85] width 603 height 50
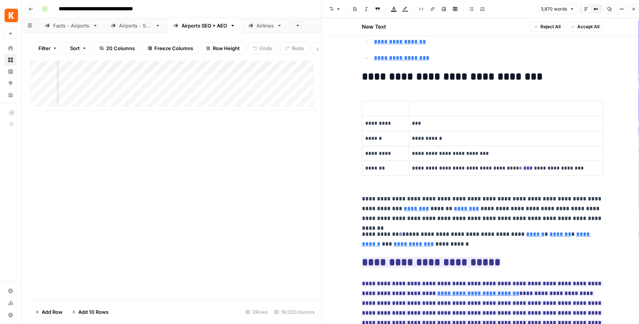
scroll to position [4, 0]
